Goal: Check status: Check status

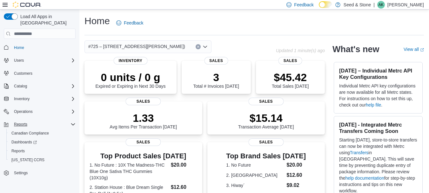
click at [44, 122] on button "Reports" at bounding box center [39, 124] width 77 height 9
click at [34, 95] on div "Inventory" at bounding box center [43, 99] width 64 height 8
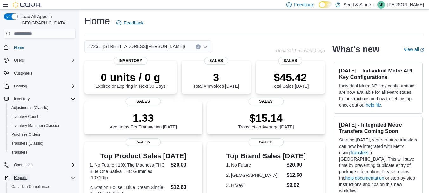
click at [26, 175] on span "Reports" at bounding box center [20, 177] width 13 height 5
click at [32, 123] on span "Inventory Manager (Classic)" at bounding box center [35, 125] width 48 height 5
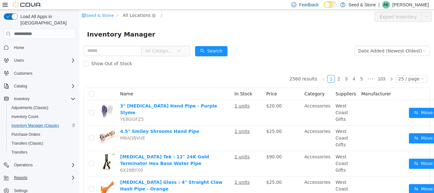
click at [138, 17] on span "All Locations" at bounding box center [137, 15] width 28 height 7
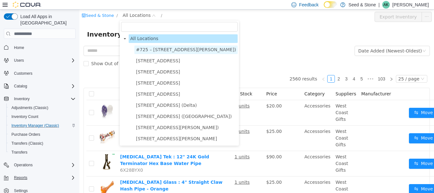
click at [150, 47] on span "#725 – [STREET_ADDRESS][PERSON_NAME])" at bounding box center [186, 49] width 100 height 5
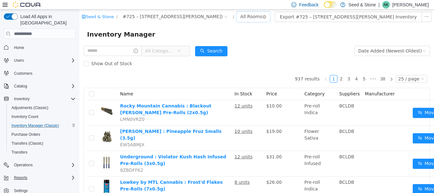
click at [240, 16] on div "All Rooms" at bounding box center [251, 17] width 22 height 10
click at [240, 38] on li "Front Room" at bounding box center [252, 40] width 38 height 10
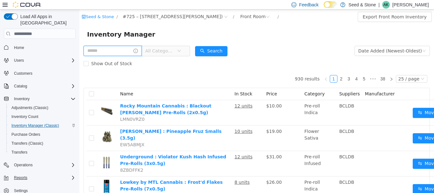
click at [123, 51] on input "text" at bounding box center [113, 51] width 58 height 10
type input "**********"
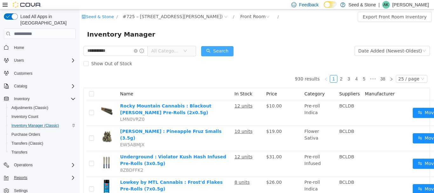
click at [230, 48] on button "Search" at bounding box center [217, 51] width 32 height 10
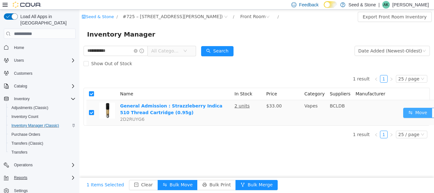
click at [413, 112] on button "Move" at bounding box center [417, 113] width 29 height 10
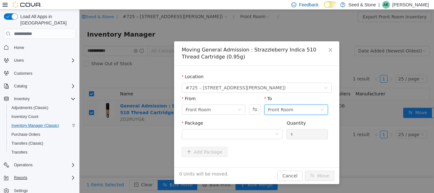
click at [286, 107] on div "Front Room" at bounding box center [280, 110] width 25 height 10
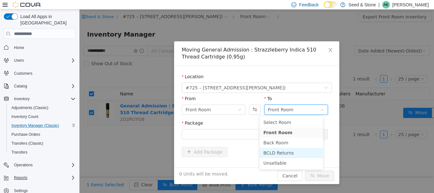
click at [276, 152] on li "BCLD Returns" at bounding box center [292, 153] width 64 height 10
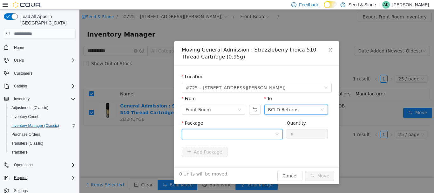
click at [225, 130] on div at bounding box center [229, 134] width 89 height 10
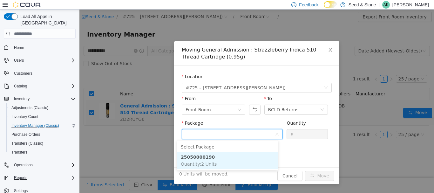
drag, startPoint x: 219, startPoint y: 157, endPoint x: 226, endPoint y: 157, distance: 7.0
click at [219, 157] on li "25050000190 Quantity : 2 Units" at bounding box center [227, 160] width 101 height 17
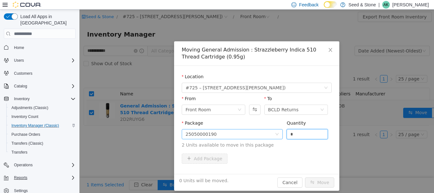
drag, startPoint x: 299, startPoint y: 136, endPoint x: 253, endPoint y: 138, distance: 45.1
click at [257, 138] on span "Package 25050000190 Quantity * 2 Units available to move in this package" at bounding box center [257, 134] width 150 height 28
type input "*"
click at [315, 185] on button "Move" at bounding box center [319, 182] width 29 height 10
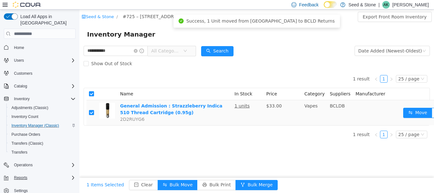
click at [312, 159] on div "**********" at bounding box center [256, 101] width 354 height 183
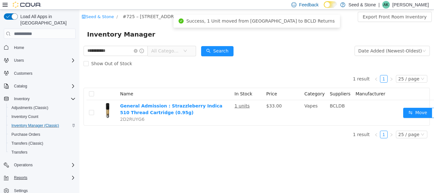
click at [173, 30] on div "Inventory Manager" at bounding box center [256, 34] width 339 height 10
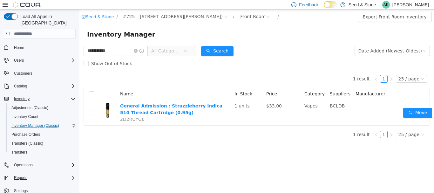
click at [39, 95] on div "Inventory" at bounding box center [43, 99] width 64 height 8
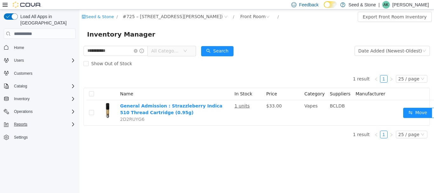
click at [31, 120] on div "Reports" at bounding box center [43, 124] width 64 height 8
click at [12, 148] on span "Reports" at bounding box center [17, 150] width 13 height 5
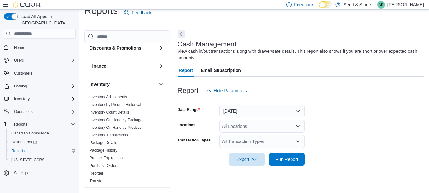
scroll to position [159, 0]
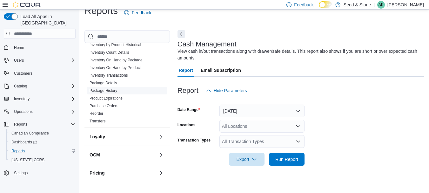
click at [106, 88] on link "Package History" at bounding box center [104, 90] width 28 height 4
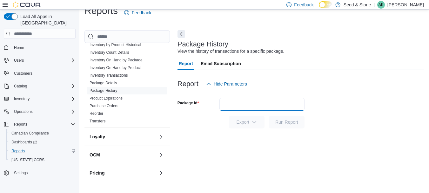
click at [253, 104] on input "Package Id" at bounding box center [261, 104] width 85 height 13
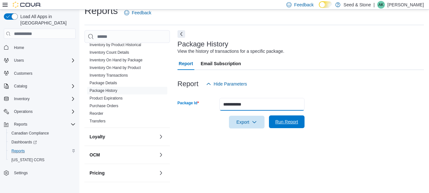
type input "**********"
click at [296, 121] on span "Run Report" at bounding box center [286, 121] width 23 height 6
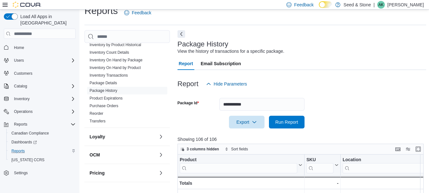
click at [6, 6] on icon at bounding box center [5, 4] width 5 height 5
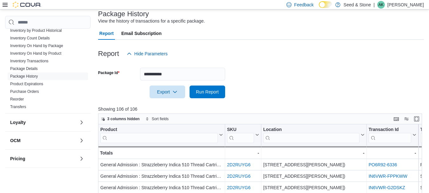
scroll to position [74, 0]
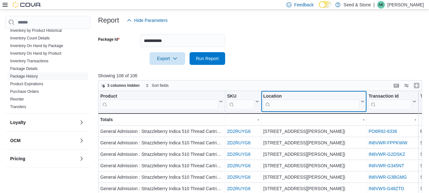
click at [286, 104] on input "search" at bounding box center [311, 104] width 96 height 10
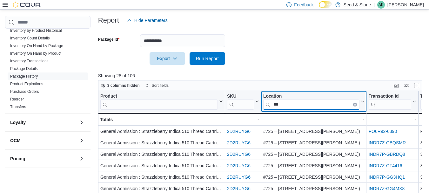
type input "***"
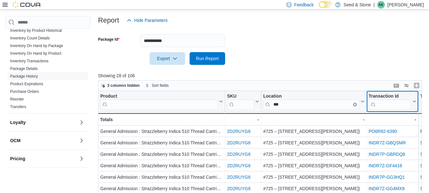
click at [402, 108] on input "search" at bounding box center [389, 104] width 43 height 10
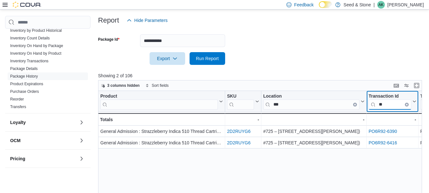
type input "**"
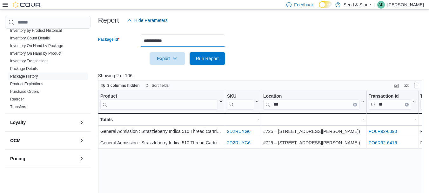
drag, startPoint x: 184, startPoint y: 41, endPoint x: 85, endPoint y: 32, distance: 99.2
click at [85, 32] on div "Cash Management Cash Management Cash Out Details Compliance OCS Transaction Sub…" at bounding box center [214, 101] width 419 height 268
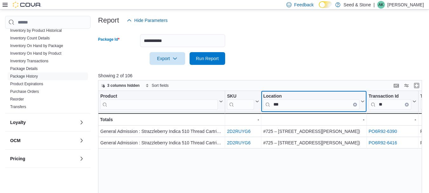
click at [298, 107] on input "***" at bounding box center [311, 104] width 96 height 10
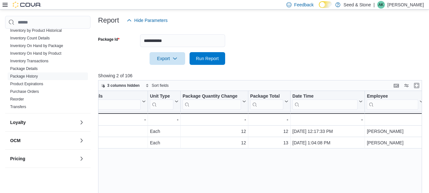
scroll to position [0, 0]
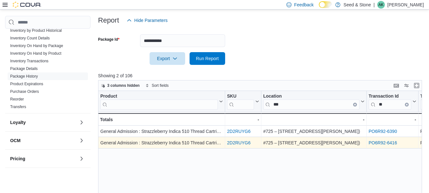
click at [236, 144] on link "2D2RUYG6" at bounding box center [239, 142] width 24 height 5
click at [388, 141] on link "PO6R92-6416" at bounding box center [382, 142] width 29 height 5
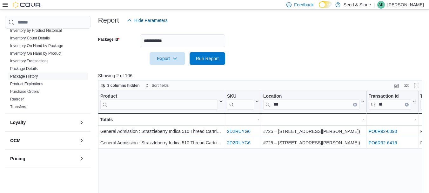
click at [3, 4] on icon at bounding box center [5, 5] width 5 height 4
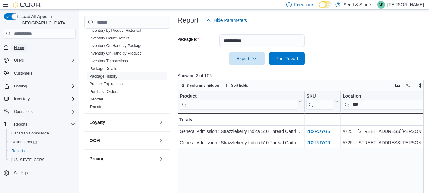
click at [19, 45] on span "Home" at bounding box center [19, 47] width 10 height 5
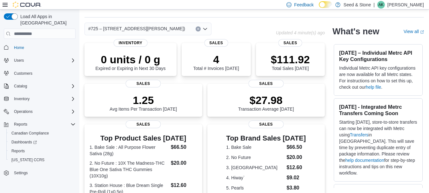
scroll to position [32, 0]
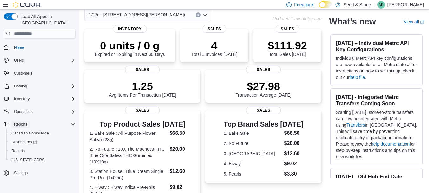
click at [22, 122] on span "Reports" at bounding box center [20, 124] width 13 height 5
click at [22, 95] on span "Inventory" at bounding box center [22, 99] width 16 height 8
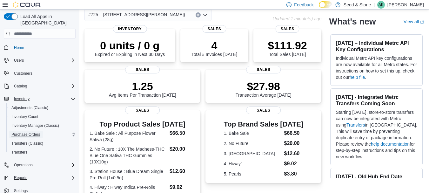
click at [21, 132] on span "Purchase Orders" at bounding box center [25, 134] width 29 height 5
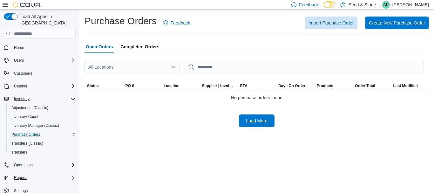
click at [141, 69] on div "All Locations" at bounding box center [131, 67] width 95 height 13
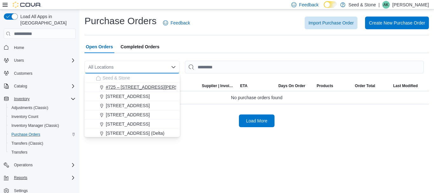
click at [134, 88] on span "#725 – [STREET_ADDRESS][PERSON_NAME])" at bounding box center [154, 87] width 97 height 6
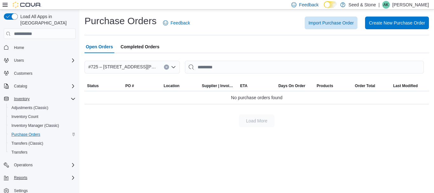
click at [171, 132] on div "Purchase Orders Feedback Import Purchase Order Create New Purchase Order Open O…" at bounding box center [256, 71] width 354 height 123
click at [165, 125] on div "Load More" at bounding box center [256, 120] width 344 height 13
click at [25, 44] on link "Home" at bounding box center [18, 48] width 15 height 8
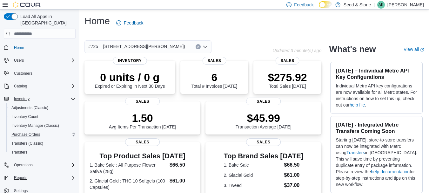
click at [237, 30] on div "Home Feedback" at bounding box center [254, 23] width 340 height 17
click at [75, 96] on icon "Complex example" at bounding box center [73, 98] width 5 height 5
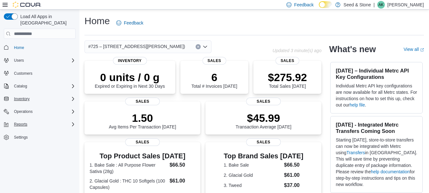
click at [75, 96] on icon "Complex example" at bounding box center [73, 98] width 5 height 5
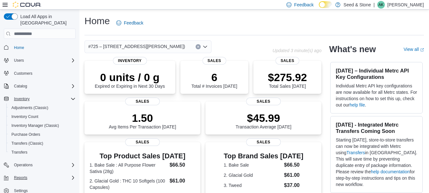
click at [194, 16] on div "Home Feedback" at bounding box center [254, 23] width 340 height 17
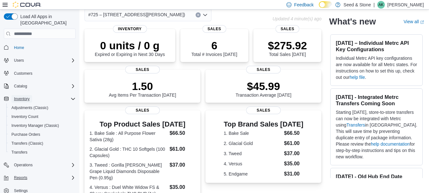
click at [32, 95] on button "Inventory" at bounding box center [21, 99] width 21 height 8
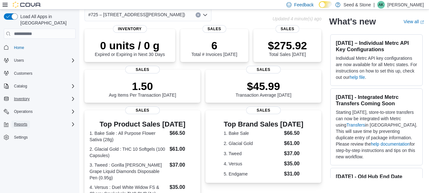
click at [26, 122] on span "Reports" at bounding box center [20, 124] width 13 height 5
click at [20, 148] on span "Reports" at bounding box center [17, 150] width 13 height 5
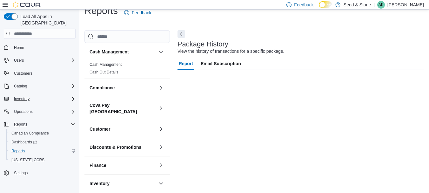
scroll to position [10, 0]
click at [5, 4] on icon at bounding box center [5, 4] width 5 height 5
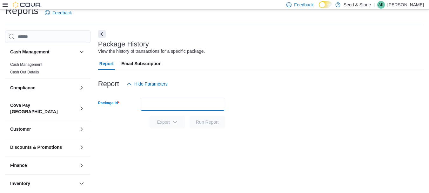
click at [179, 102] on input "Package Id" at bounding box center [182, 104] width 85 height 13
click at [340, 122] on form "Package Id Export Run Report" at bounding box center [261, 109] width 326 height 38
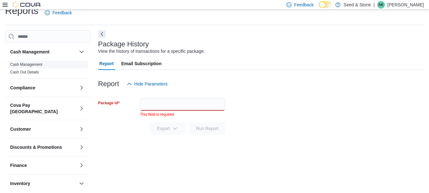
click at [33, 65] on link "Cash Management" at bounding box center [26, 64] width 32 height 4
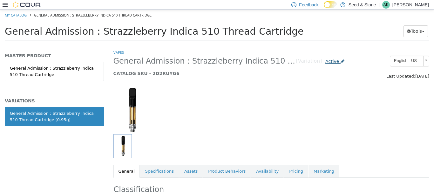
click at [325, 61] on span "Active" at bounding box center [332, 61] width 14 height 5
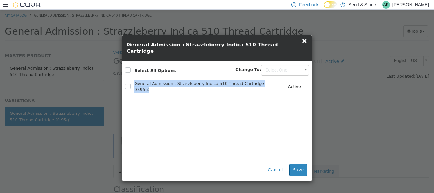
drag, startPoint x: 135, startPoint y: 75, endPoint x: 158, endPoint y: 83, distance: 24.2
click at [158, 83] on span "General Admission : Strazzleberry Indica 510 Thread Cartridge (0.95g)" at bounding box center [198, 86] width 146 height 12
copy span "General Admission : Strazzleberry Indica 510 Thread Cartridge (0.95g)"
click at [276, 166] on button "Cancel" at bounding box center [275, 170] width 22 height 12
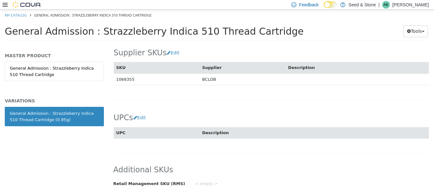
scroll to position [504, 0]
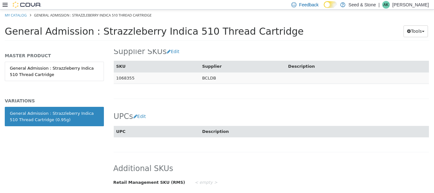
click at [125, 77] on td "1068355" at bounding box center [157, 78] width 86 height 12
copy td "1068355"
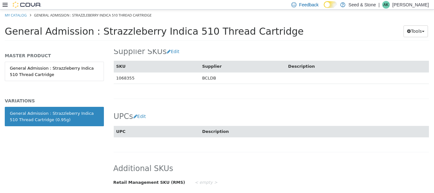
copy td "1068355"
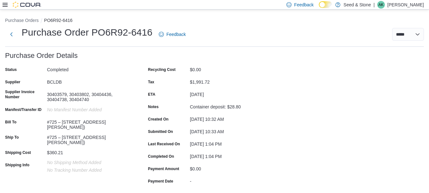
click at [65, 91] on div "30403579, 30403802, 30404436, 30404738, 30404740" at bounding box center [89, 95] width 85 height 13
copy div "30403579"
click at [81, 93] on div "30403579, 30403802, 30404436, 30404738, 30404740" at bounding box center [89, 95] width 85 height 13
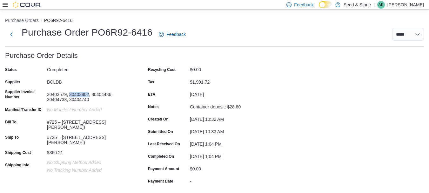
copy div "30403802"
click at [5, 3] on icon at bounding box center [5, 4] width 5 height 5
